Goal: Task Accomplishment & Management: Manage account settings

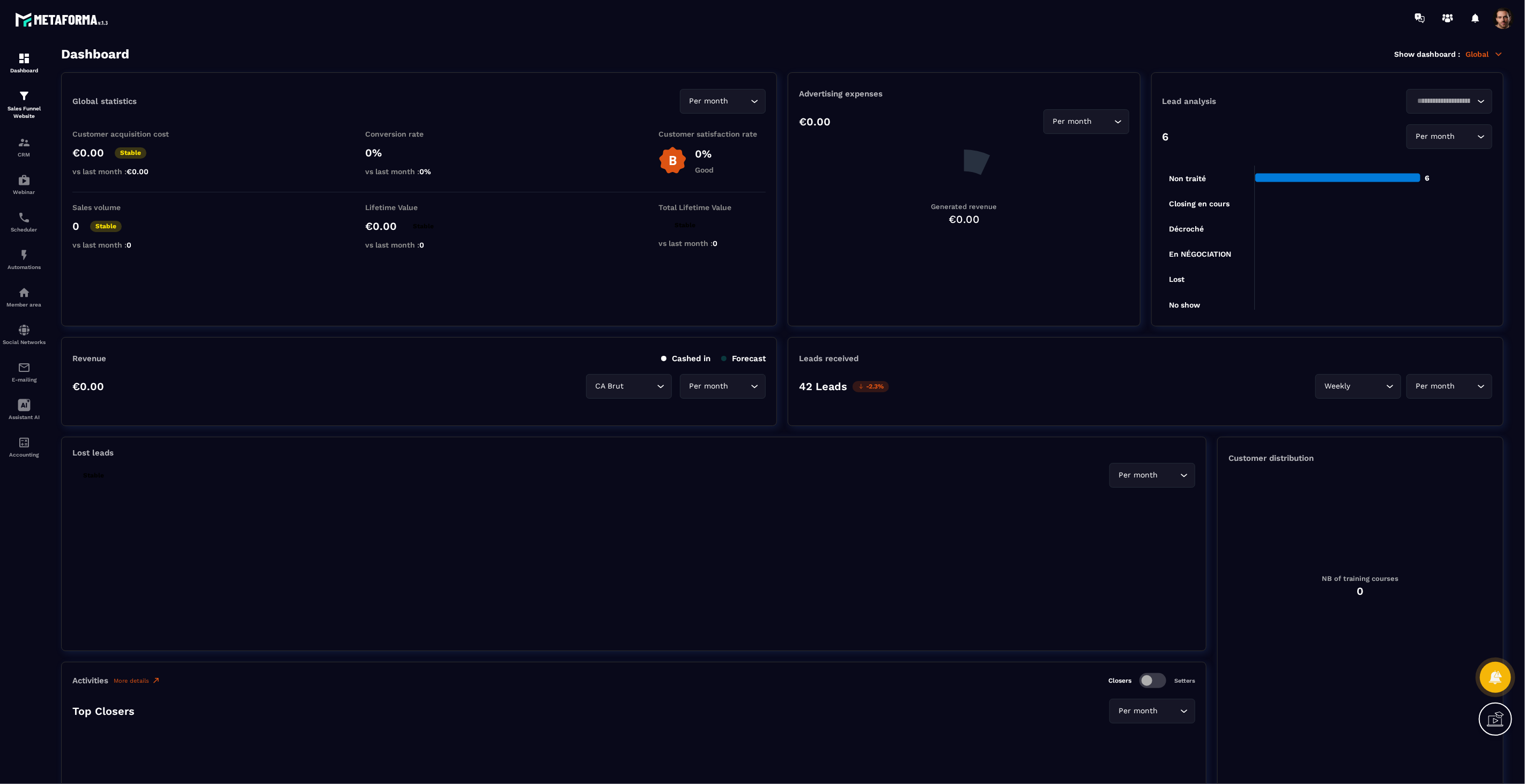
click at [31, 99] on div "Sales Funnel Website" at bounding box center [24, 105] width 43 height 31
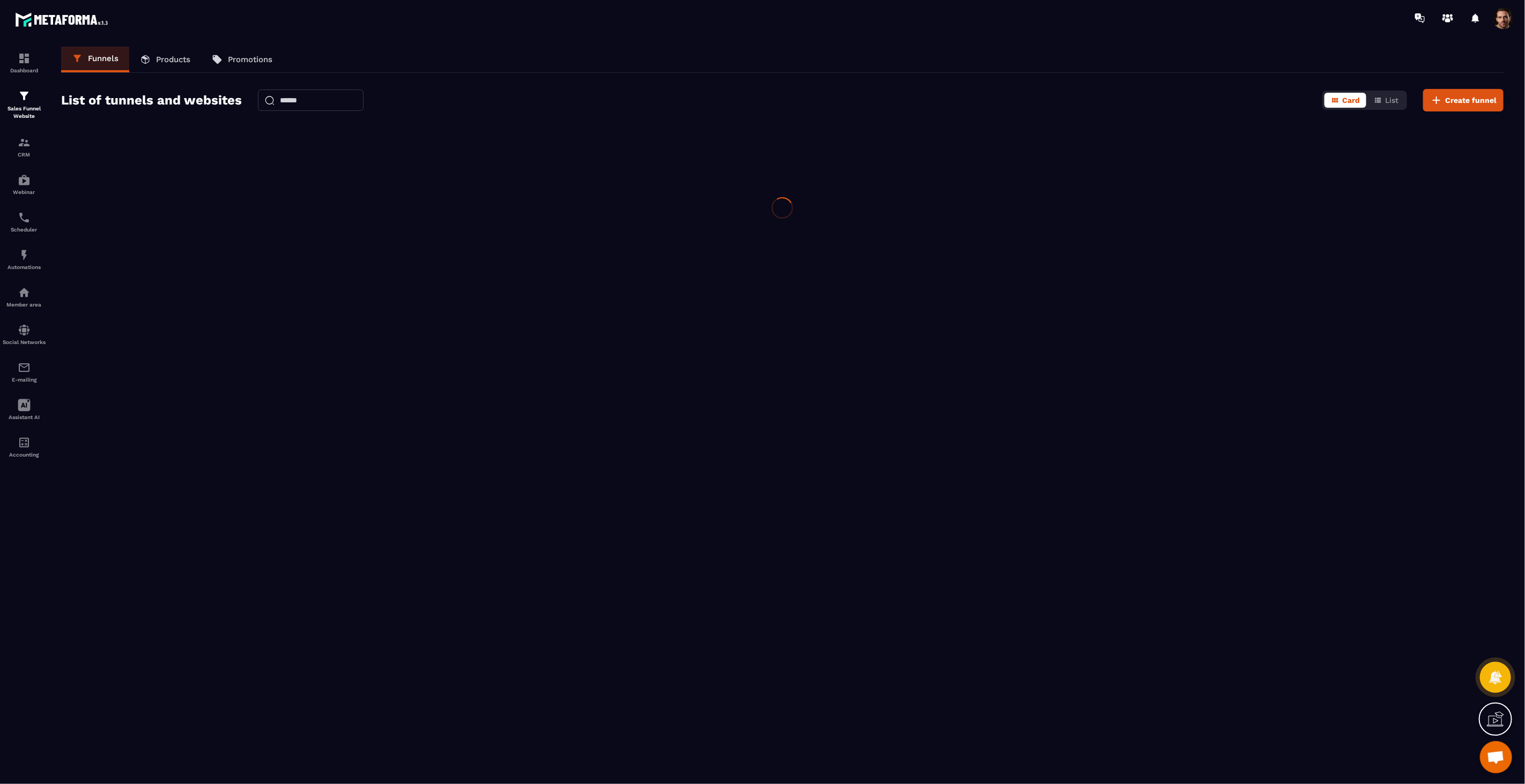
click at [31, 99] on div "Sales Funnel Website" at bounding box center [24, 105] width 43 height 31
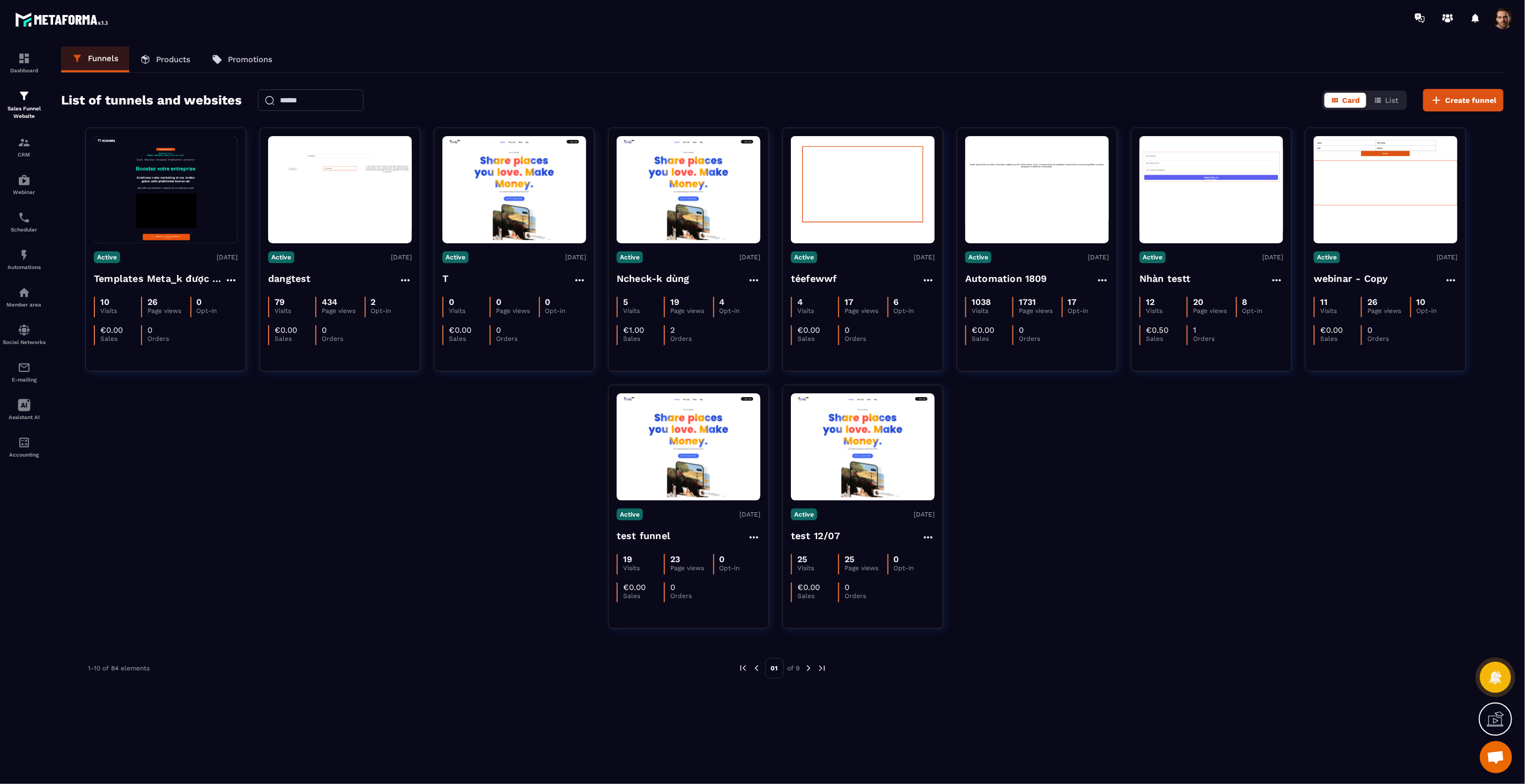
click at [159, 70] on link "Products" at bounding box center [165, 59] width 72 height 25
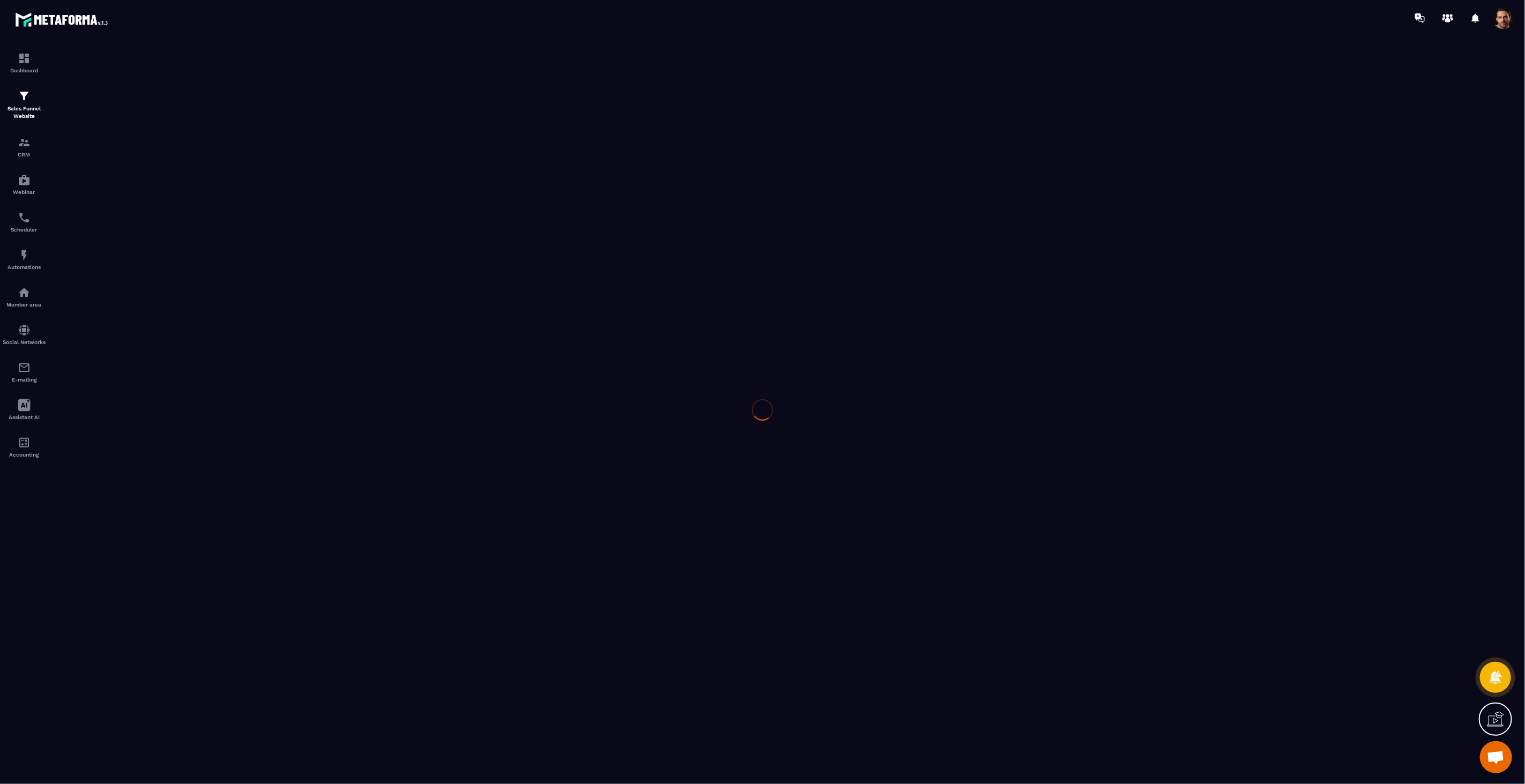
click at [165, 66] on div at bounding box center [762, 410] width 1525 height 748
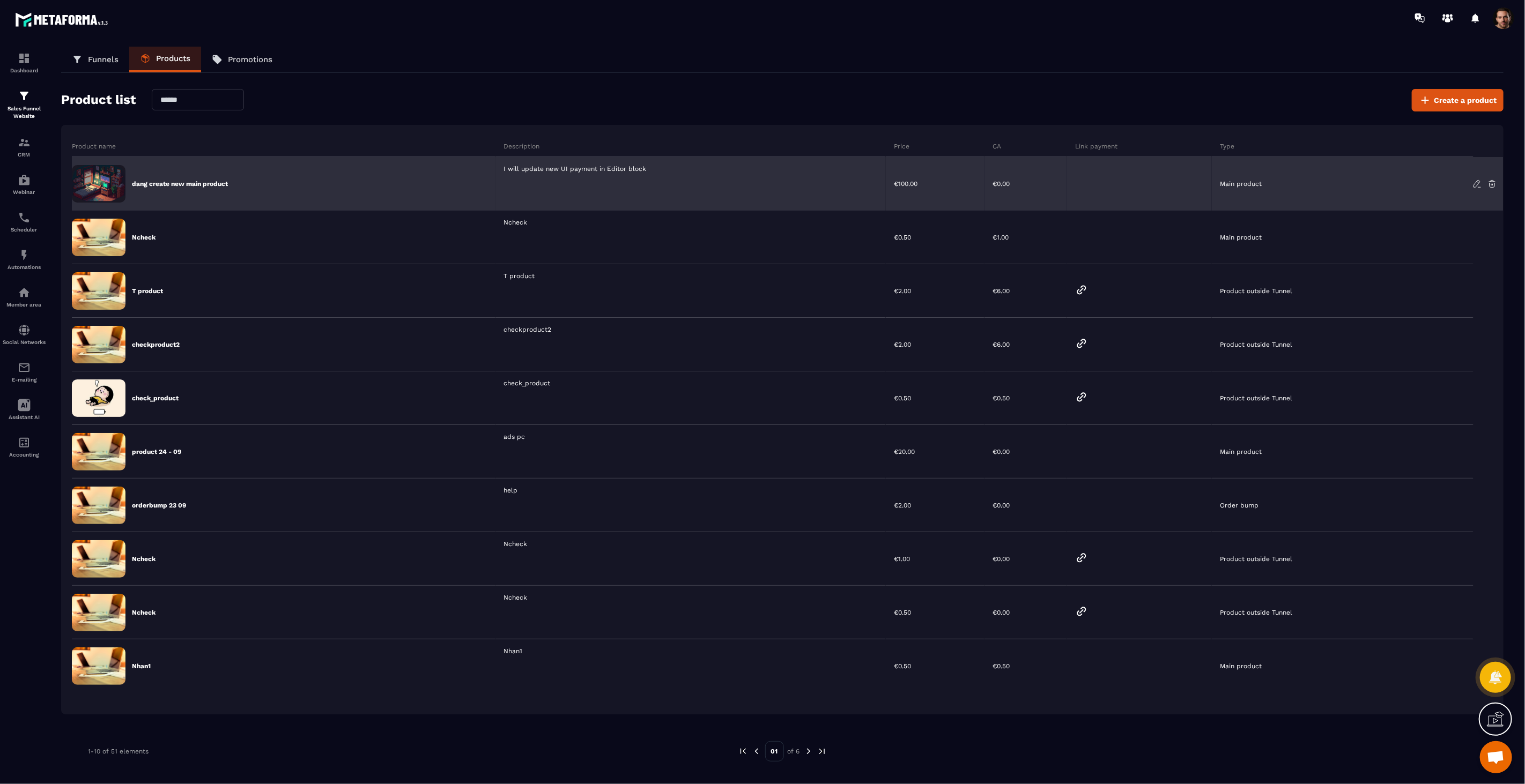
click at [1471, 184] on div "Main product" at bounding box center [1343, 183] width 262 height 54
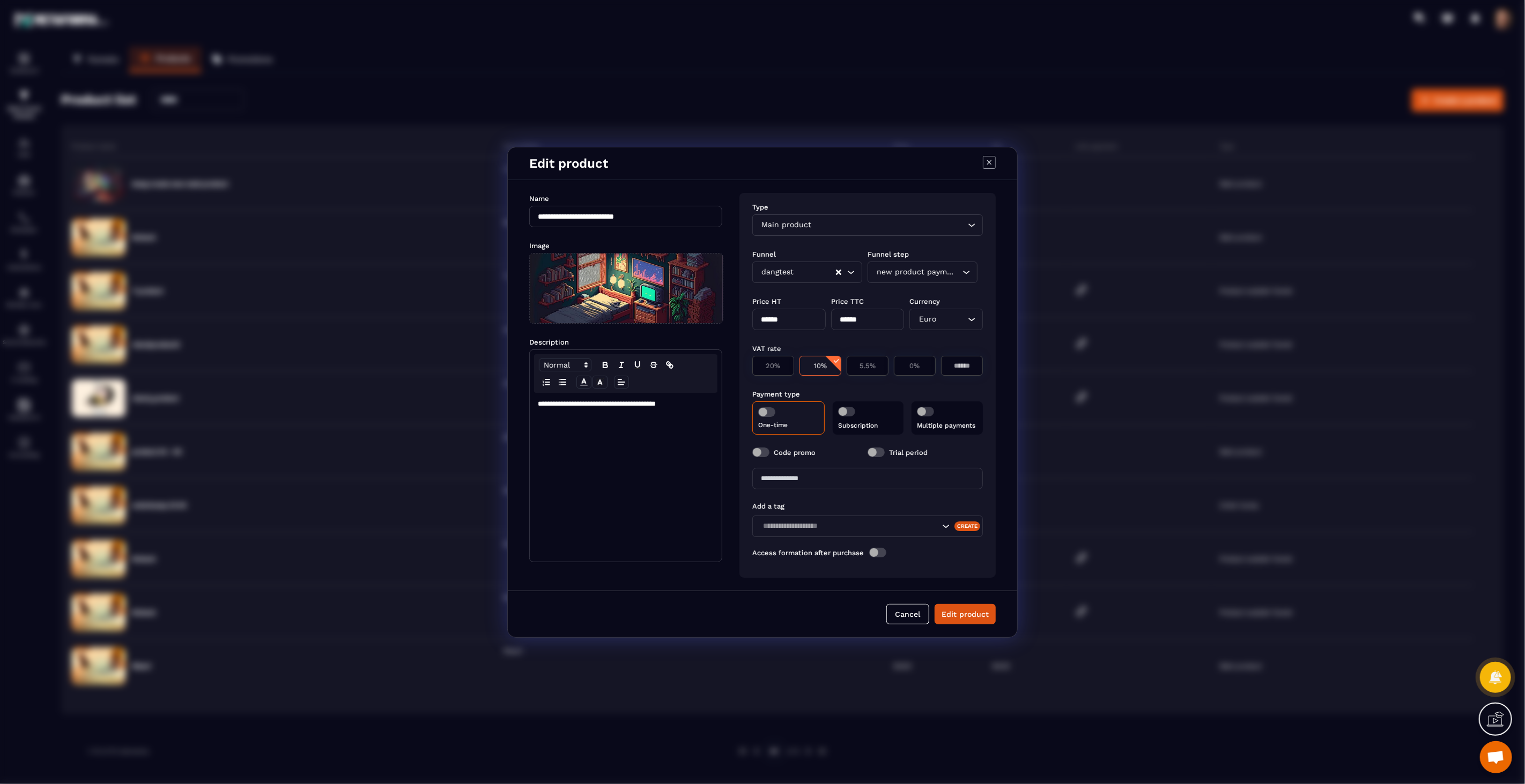
click at [966, 417] on div "Multiple payments" at bounding box center [947, 418] width 71 height 33
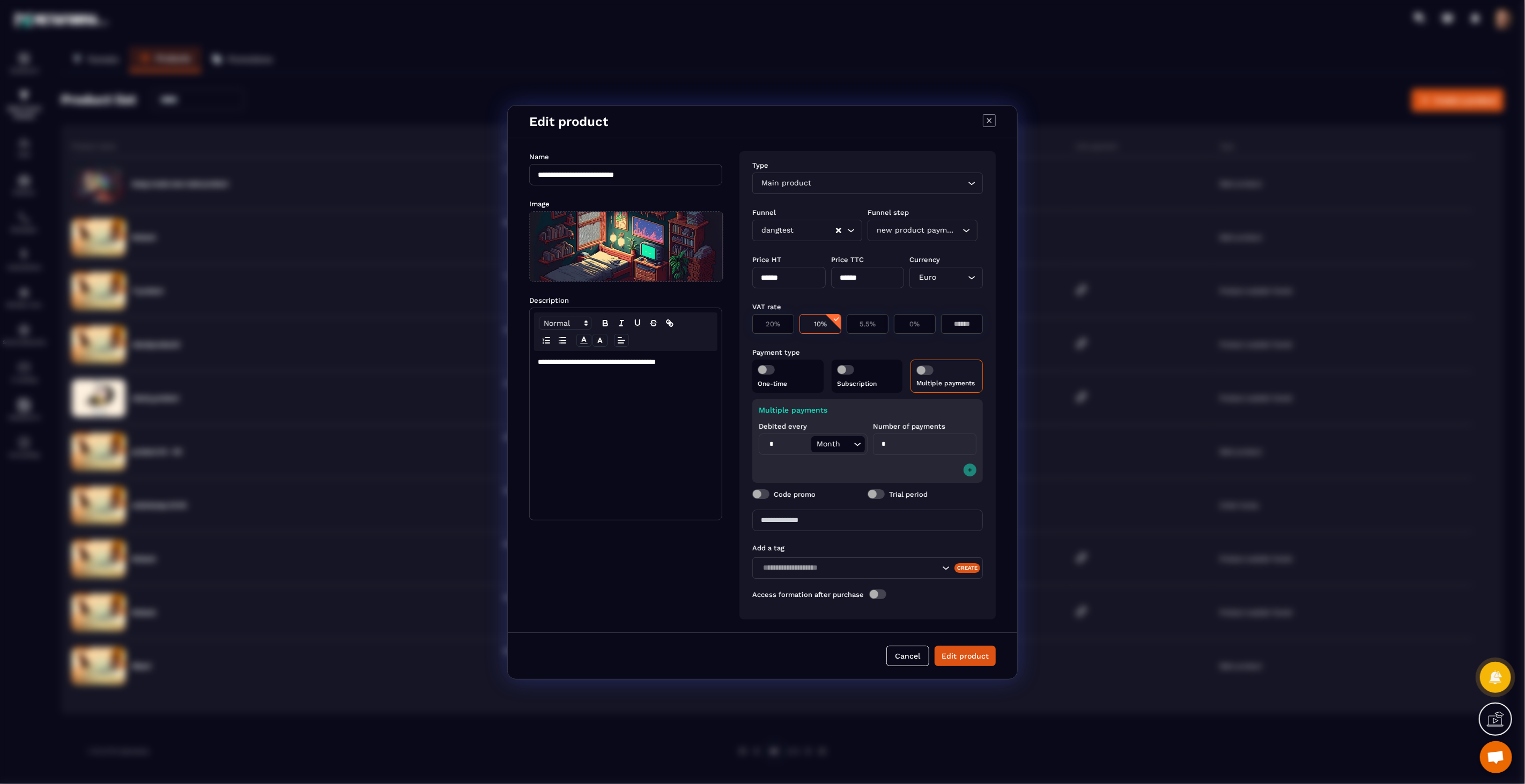
click at [974, 469] on button "Modal window" at bounding box center [970, 470] width 13 height 13
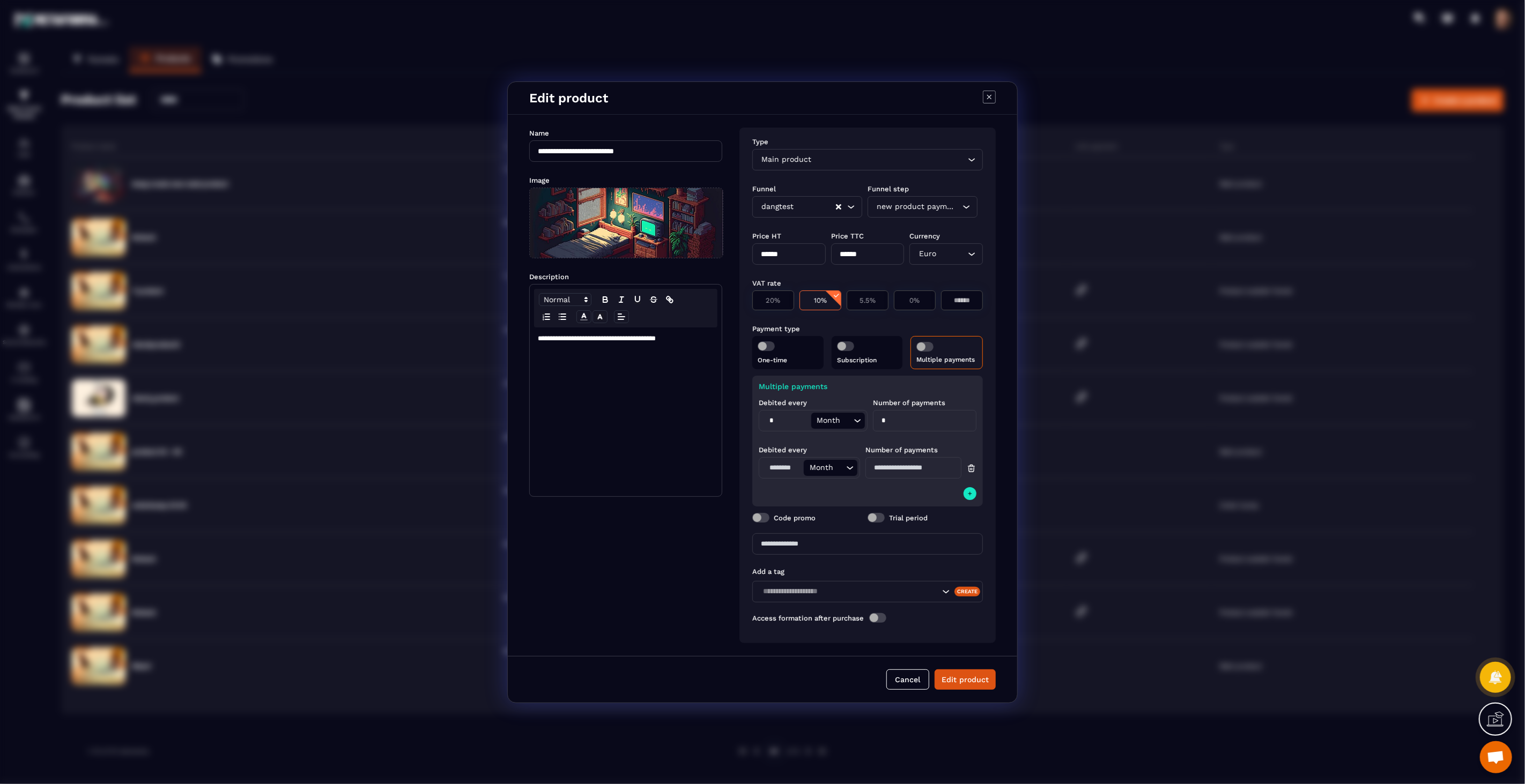
click at [784, 465] on input "Modal window" at bounding box center [783, 467] width 43 height 16
type input "*"
click at [896, 465] on input "Modal window" at bounding box center [913, 468] width 96 height 21
type input "*"
click at [874, 484] on div "Multiple payments Debited every * Month Loading... Number of payments * Debited…" at bounding box center [867, 441] width 230 height 131
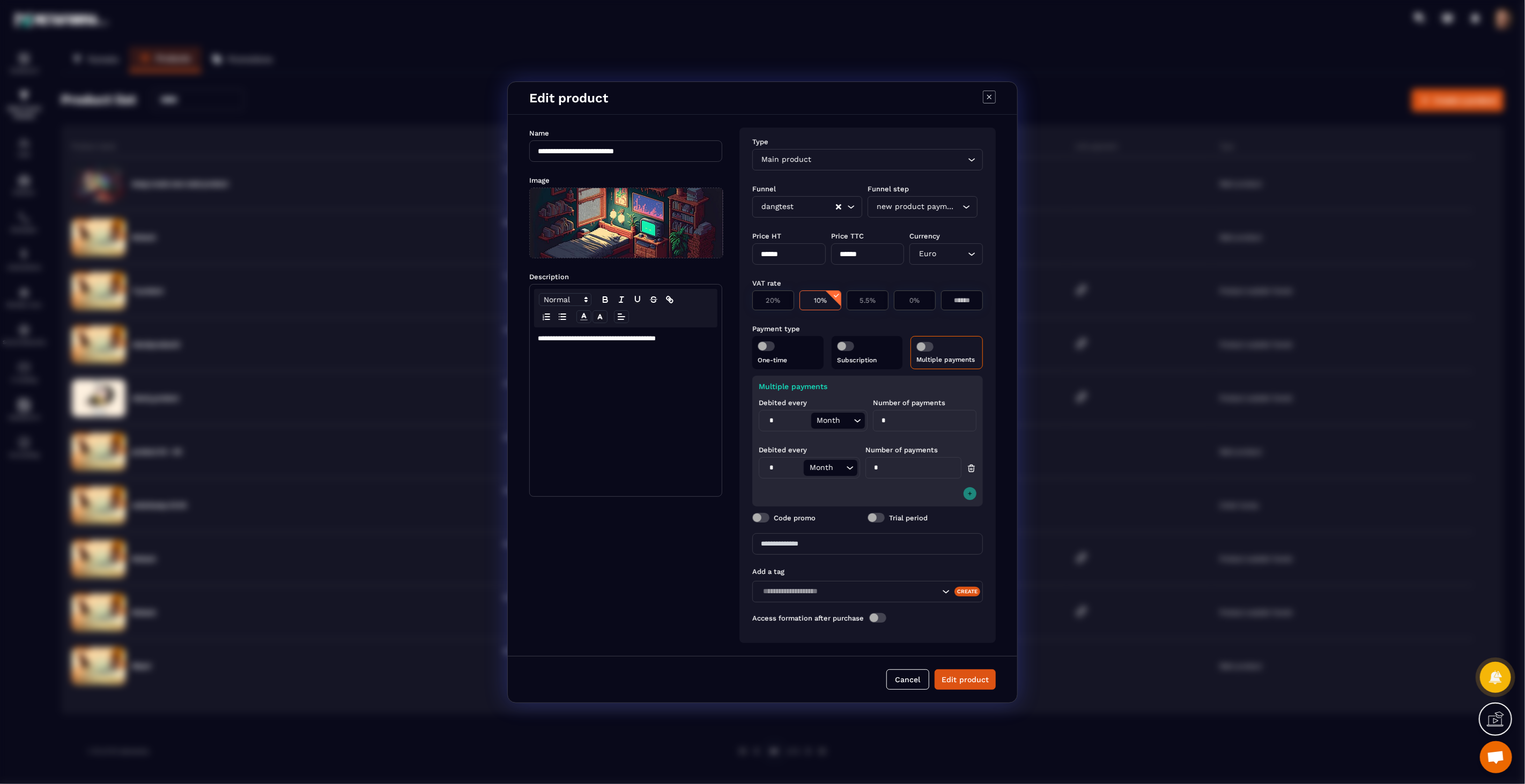
click at [966, 487] on button "Modal window" at bounding box center [970, 493] width 13 height 13
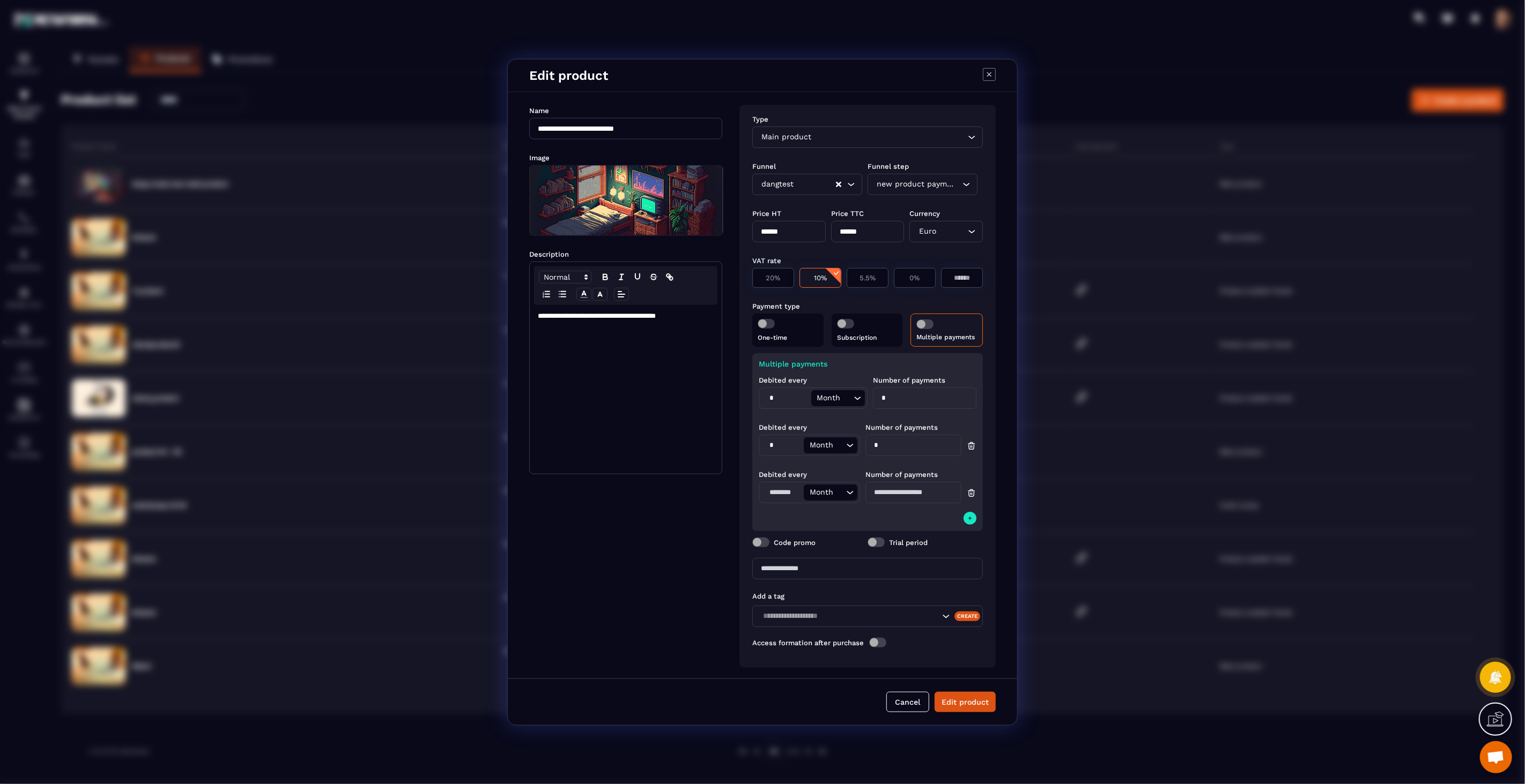
click at [778, 489] on input "Modal window" at bounding box center [783, 492] width 43 height 16
type input "*"
click at [896, 495] on input "Modal window" at bounding box center [913, 492] width 96 height 21
type input "*"
click at [870, 505] on div "Debited every * Month Loading... Number of payments *" at bounding box center [868, 486] width 218 height 47
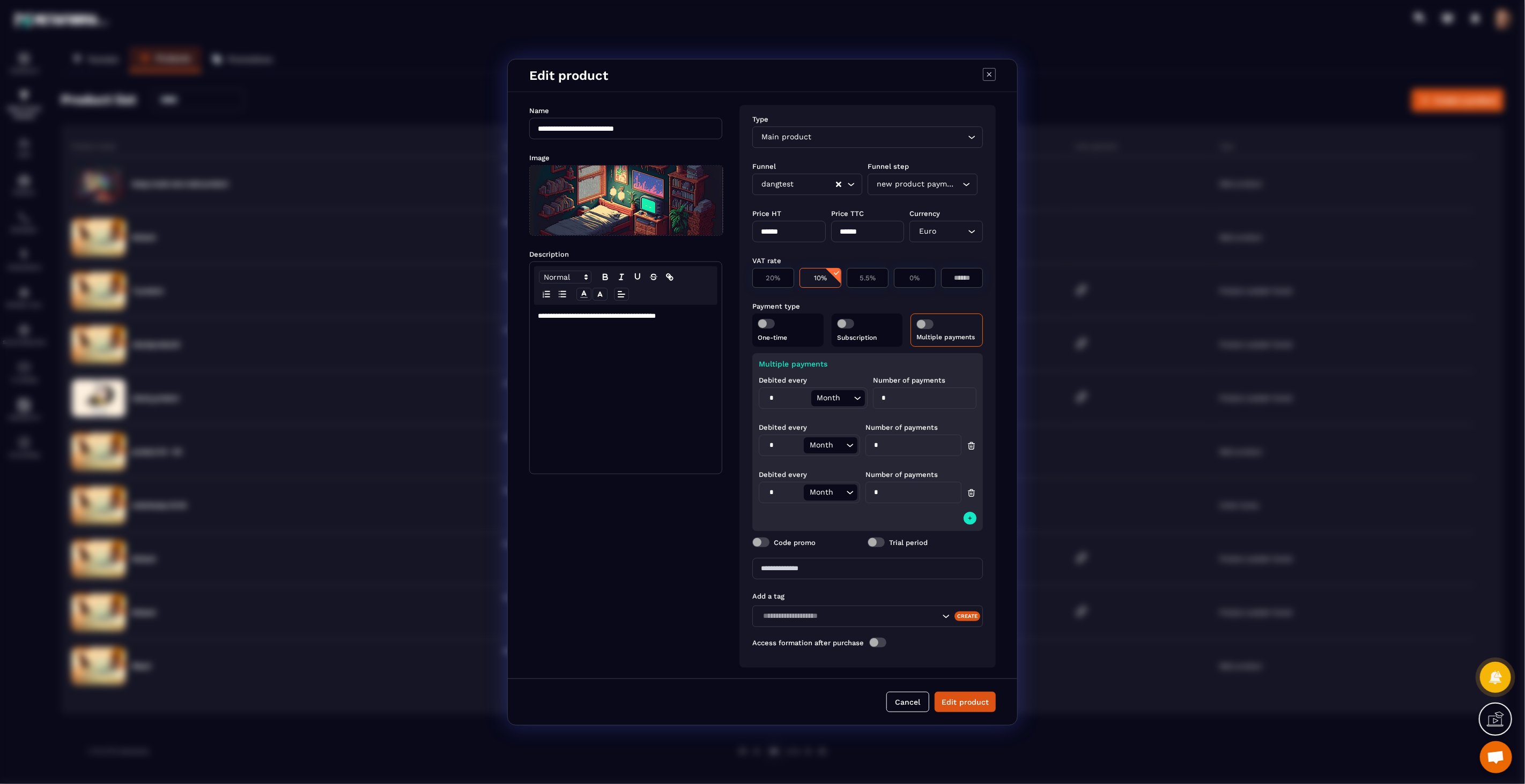
click at [890, 330] on div "Subscription" at bounding box center [867, 330] width 71 height 33
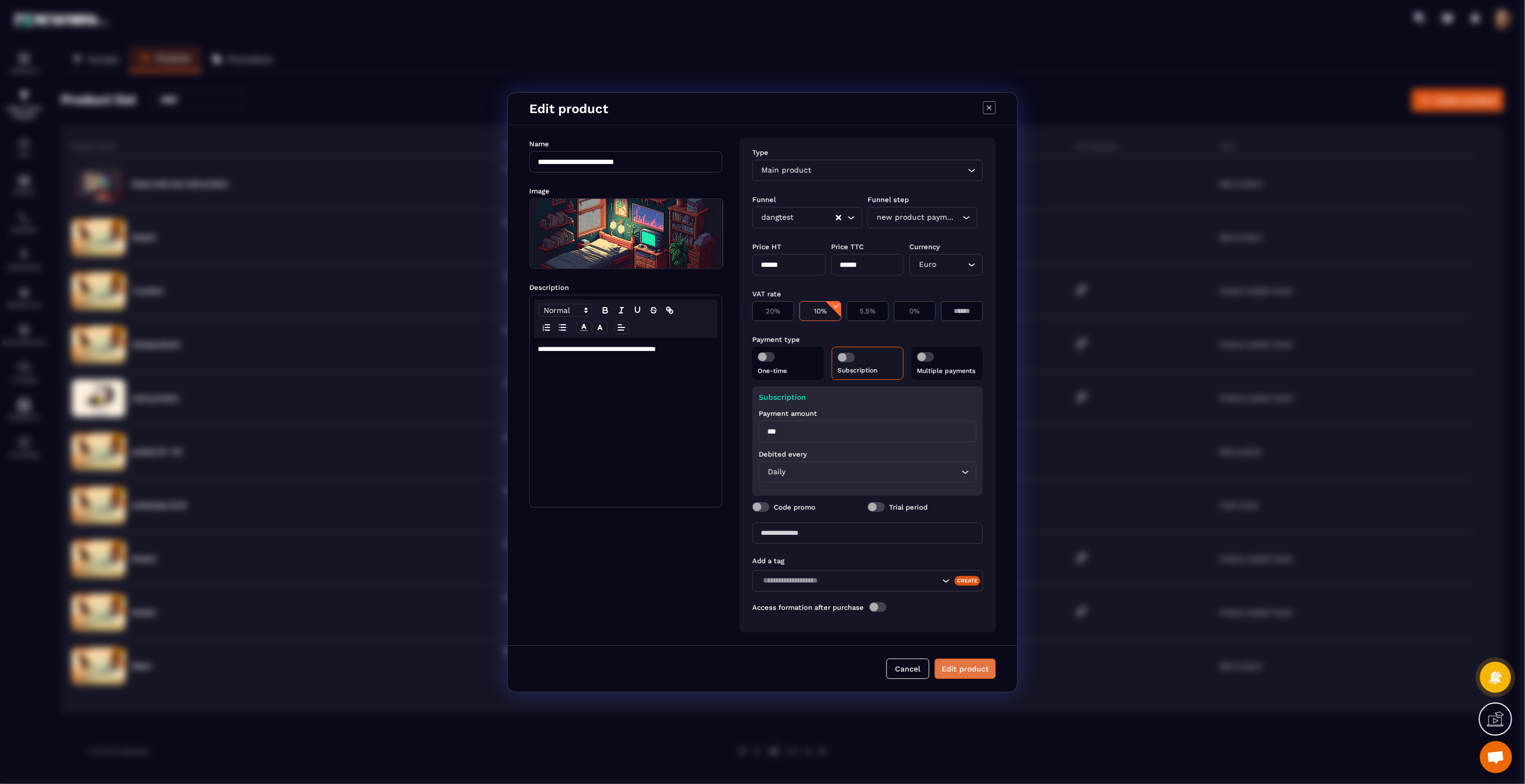
click at [963, 666] on button "Edit product" at bounding box center [965, 669] width 61 height 20
